Goal: Information Seeking & Learning: Check status

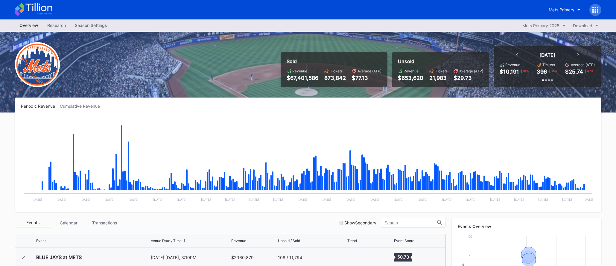
scroll to position [1381, 0]
click at [572, 7] on button "Mets Primary" at bounding box center [564, 9] width 41 height 11
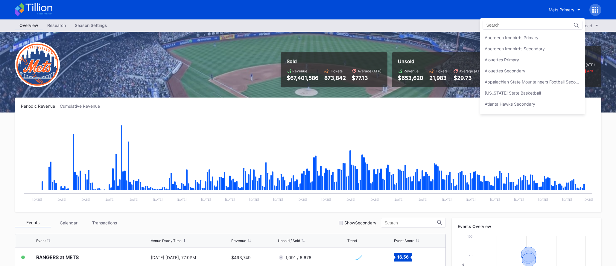
scroll to position [930, 0]
drag, startPoint x: 541, startPoint y: 48, endPoint x: 522, endPoint y: 52, distance: 19.6
click at [541, 48] on div "Mets Secondary" at bounding box center [532, 48] width 105 height 11
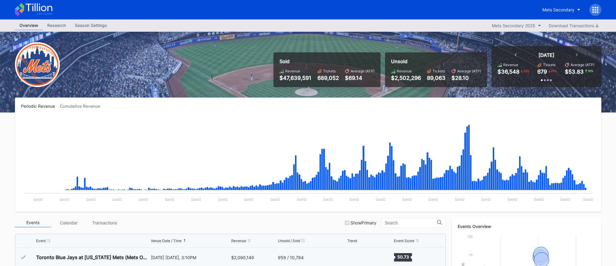
scroll to position [1360, 0]
click at [551, 11] on div "Mets Secondary" at bounding box center [558, 9] width 32 height 5
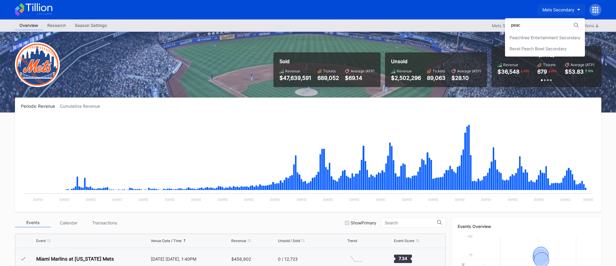
scroll to position [0, 0]
type input "peach"
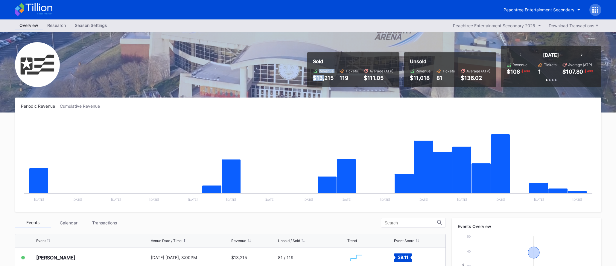
drag, startPoint x: 316, startPoint y: 74, endPoint x: 331, endPoint y: 75, distance: 15.4
click at [329, 75] on div "Revenue $13,215" at bounding box center [323, 75] width 21 height 12
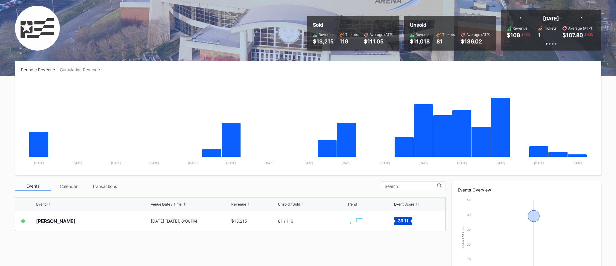
click at [328, 77] on div "Periodic Revenue Cumulative Revenue Created with Highcharts 11.2.0 Chart title …" at bounding box center [308, 118] width 586 height 114
drag, startPoint x: 321, startPoint y: 38, endPoint x: 329, endPoint y: 38, distance: 7.2
click at [327, 38] on div "$13,215" at bounding box center [323, 41] width 21 height 6
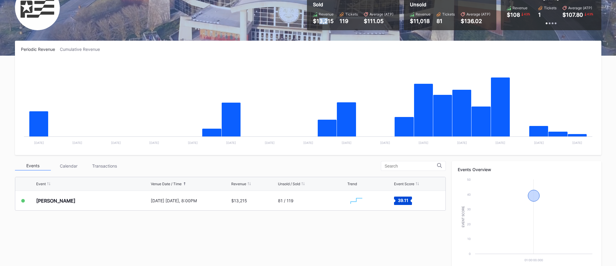
scroll to position [0, 0]
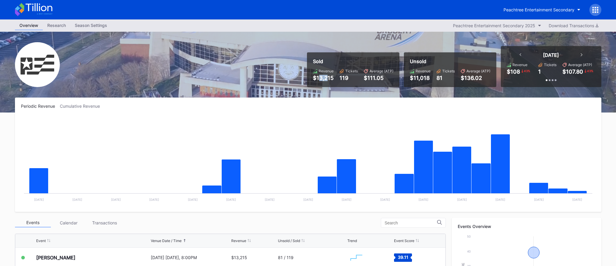
click at [54, 58] on img at bounding box center [37, 64] width 45 height 45
drag, startPoint x: 87, startPoint y: 58, endPoint x: 56, endPoint y: 60, distance: 31.8
click at [85, 59] on div "Sold Revenue $13,215 Tickets 119 Average (ATP) $111.05 Unsold Revenue $11,018 T…" at bounding box center [308, 72] width 598 height 81
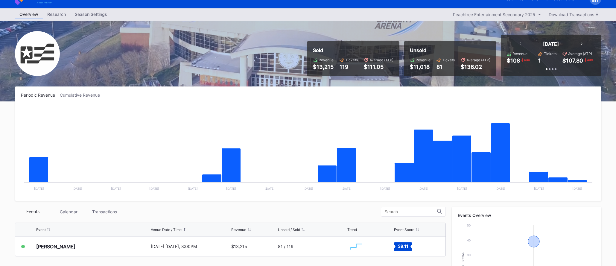
scroll to position [13, 0]
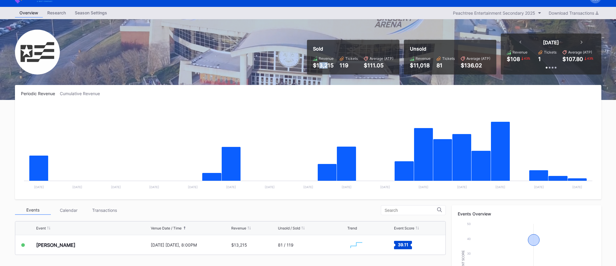
drag, startPoint x: 326, startPoint y: 64, endPoint x: 330, endPoint y: 63, distance: 3.9
click at [329, 64] on div "$13,215" at bounding box center [323, 65] width 21 height 6
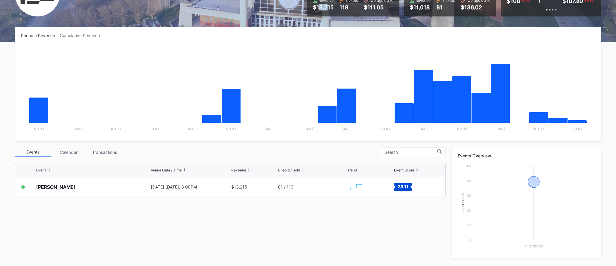
scroll to position [0, 0]
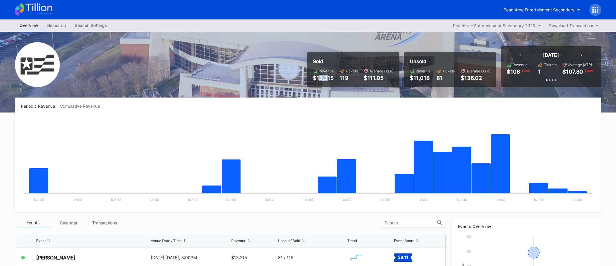
drag, startPoint x: 332, startPoint y: 127, endPoint x: 376, endPoint y: 78, distance: 65.7
click at [376, 78] on div "Overview Research Season Settings Peachtree Entertainment Secondary 2025 Downlo…" at bounding box center [308, 235] width 616 height 433
click at [325, 61] on div "Sold" at bounding box center [353, 61] width 80 height 6
drag, startPoint x: 316, startPoint y: 61, endPoint x: 366, endPoint y: 80, distance: 52.7
click at [366, 80] on div "Sold Revenue $13,215 Tickets 119 Average (ATP) $111.05" at bounding box center [353, 69] width 92 height 35
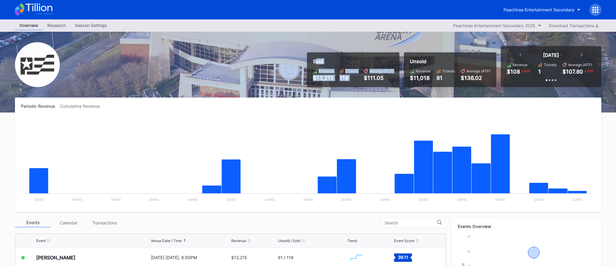
click at [366, 80] on div "$111.05" at bounding box center [379, 78] width 30 height 6
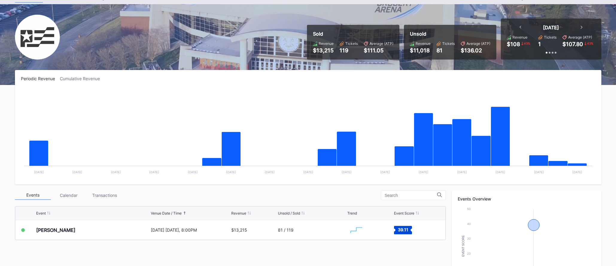
scroll to position [28, 0]
click at [321, 43] on div "Revenue" at bounding box center [326, 43] width 15 height 4
click at [319, 46] on div "Revenue $13,215" at bounding box center [323, 47] width 21 height 12
click at [319, 47] on div "$13,215" at bounding box center [323, 50] width 21 height 6
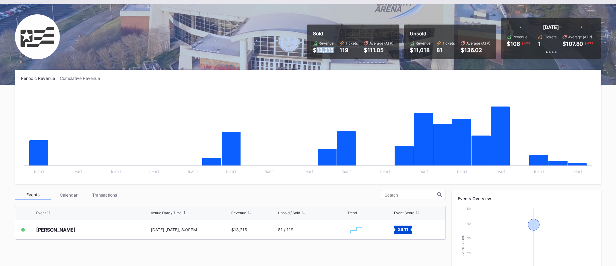
click at [319, 48] on div "$13,215" at bounding box center [323, 50] width 21 height 6
drag, startPoint x: 312, startPoint y: 49, endPoint x: 326, endPoint y: 50, distance: 13.5
click at [325, 50] on div "Sold Revenue $13,215 Tickets 119 Average (ATP) $111.05" at bounding box center [353, 42] width 92 height 35
click at [326, 50] on div "$13,215" at bounding box center [323, 50] width 21 height 6
drag, startPoint x: 315, startPoint y: 49, endPoint x: 334, endPoint y: 49, distance: 18.9
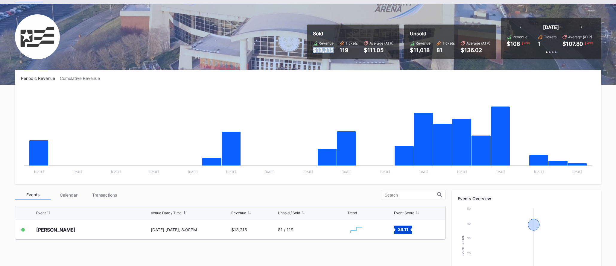
click at [334, 49] on div "$13,215" at bounding box center [323, 50] width 21 height 6
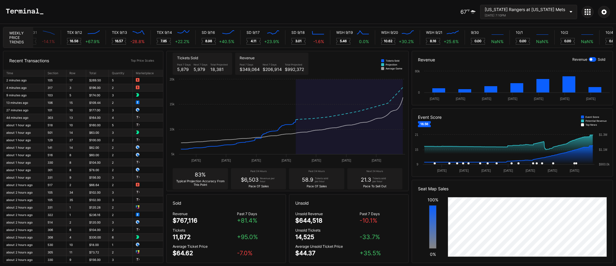
scroll to position [0, 3161]
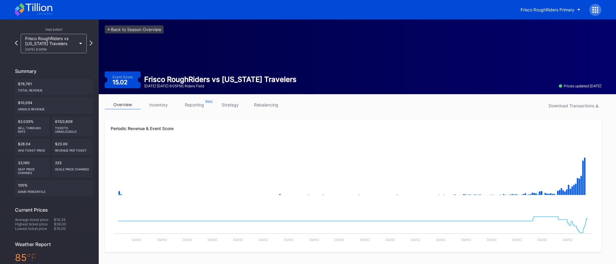
click at [50, 9] on icon at bounding box center [33, 9] width 37 height 13
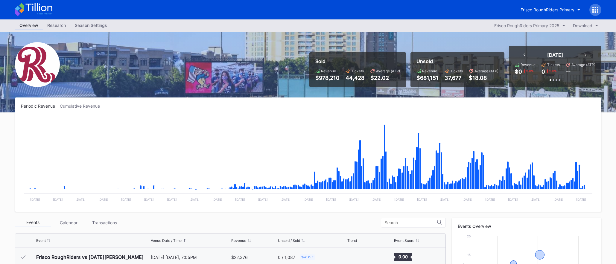
scroll to position [1146, 0]
